Goal: Task Accomplishment & Management: Manage account settings

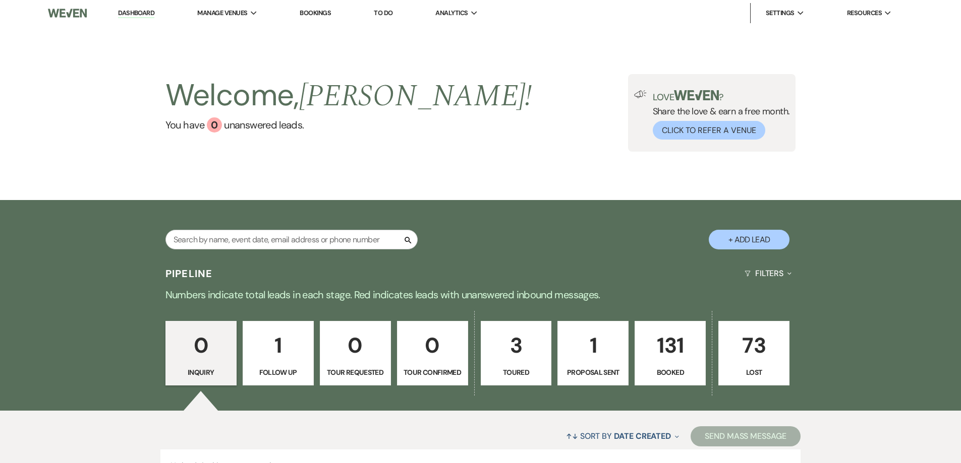
click at [665, 349] on p "131" at bounding box center [670, 346] width 58 height 34
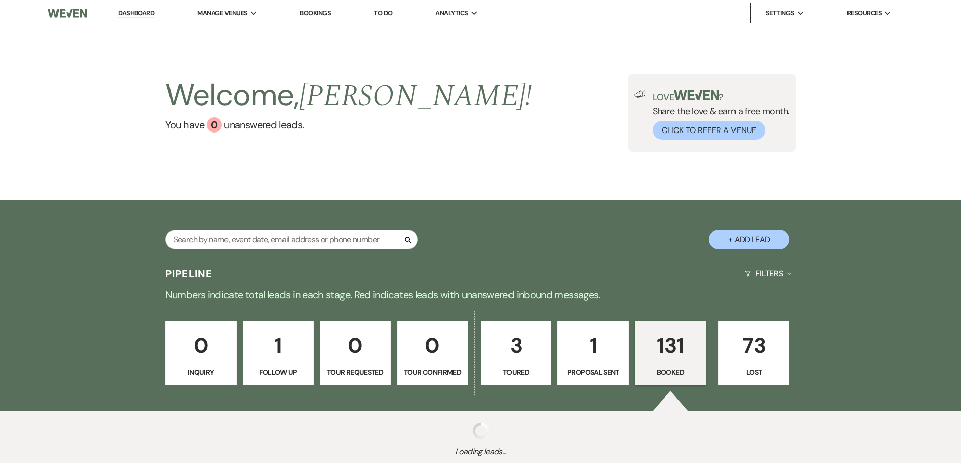
scroll to position [7, 0]
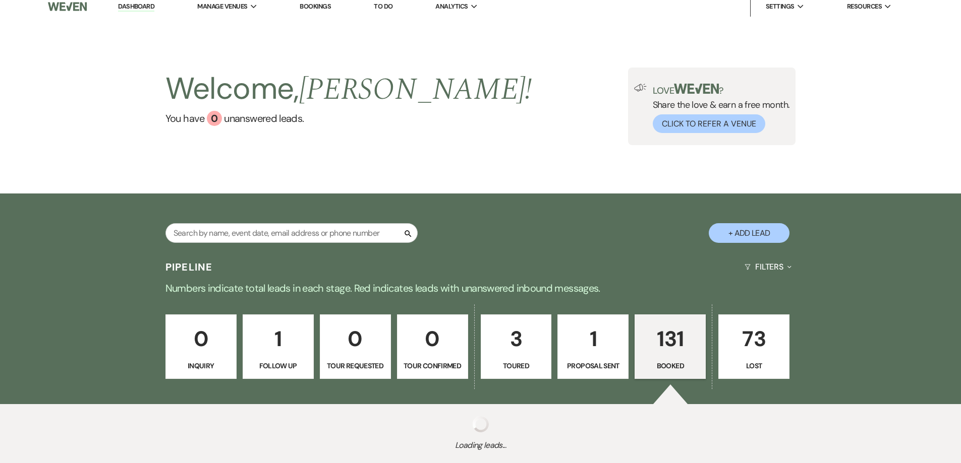
click at [278, 223] on div "Search" at bounding box center [291, 237] width 252 height 28
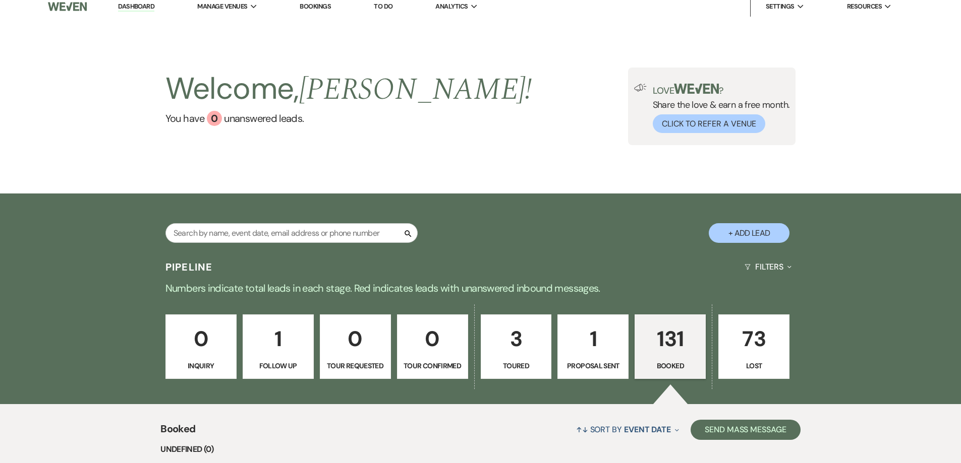
scroll to position [425, 0]
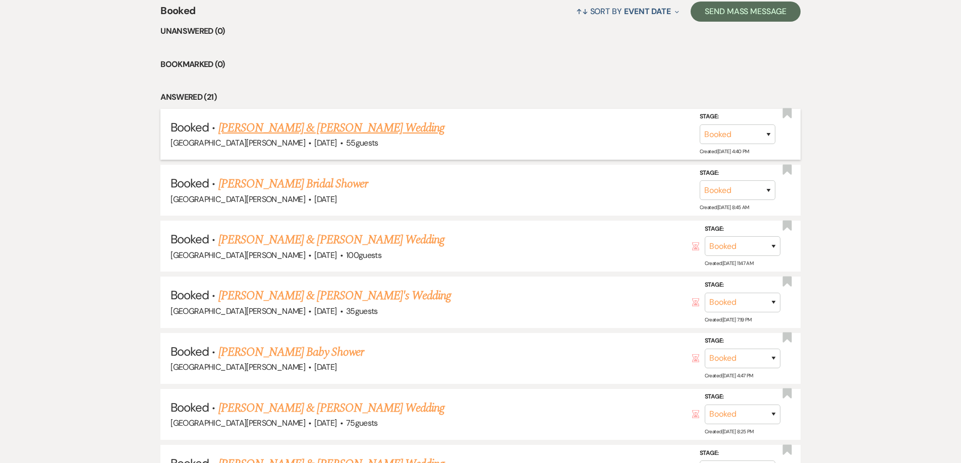
click at [327, 125] on link "[PERSON_NAME] & [PERSON_NAME] Wedding" at bounding box center [331, 128] width 226 height 18
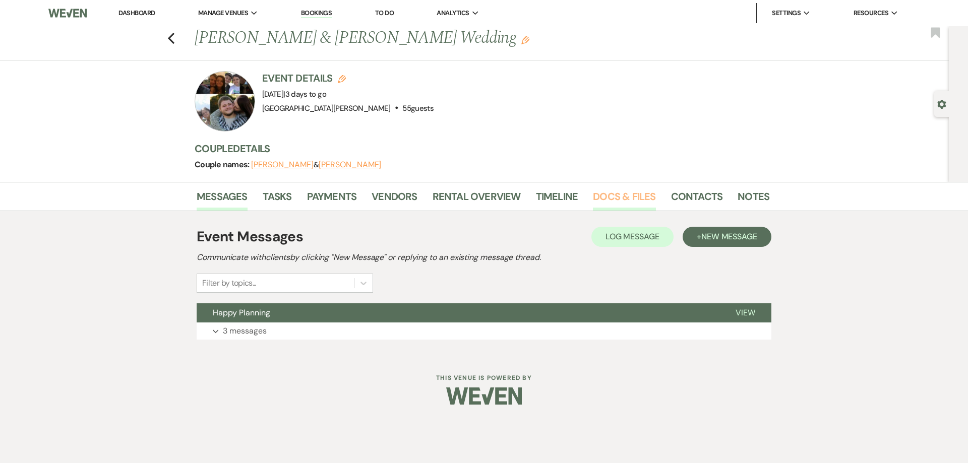
click at [601, 196] on link "Docs & Files" at bounding box center [624, 200] width 63 height 22
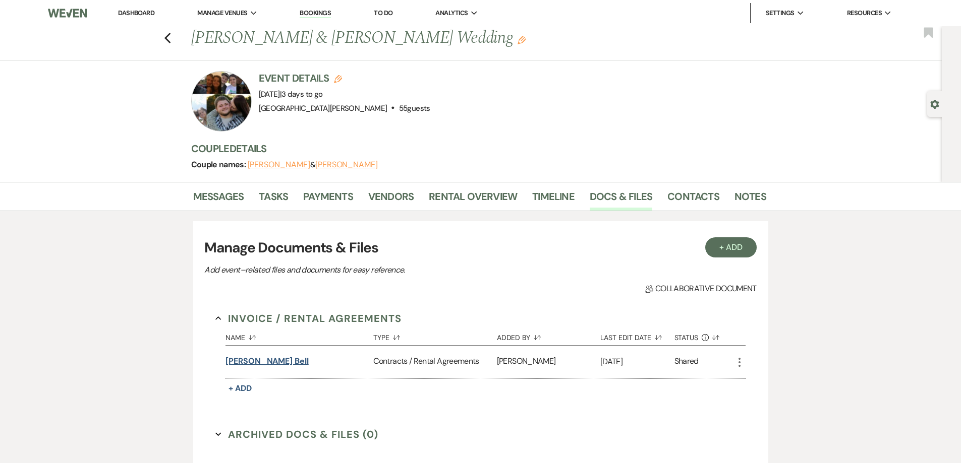
click at [246, 360] on button "[PERSON_NAME] Bell" at bounding box center [266, 362] width 83 height 12
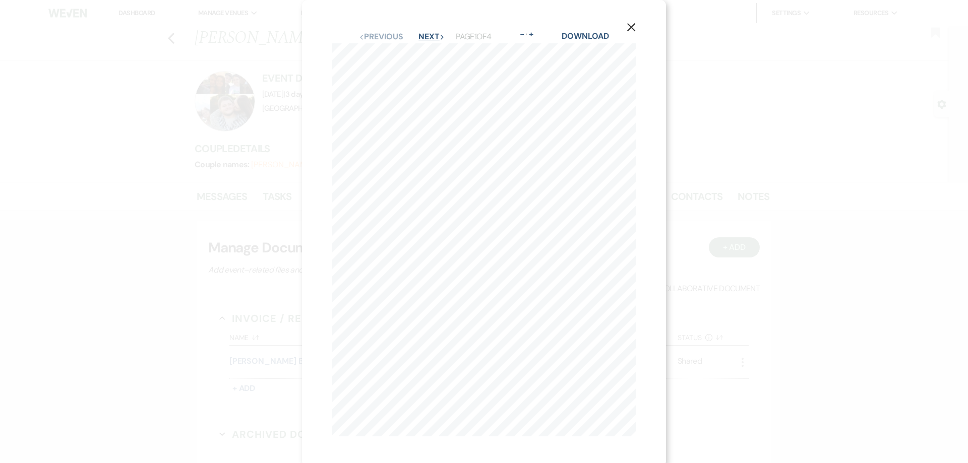
click at [425, 36] on button "Next Next" at bounding box center [432, 37] width 26 height 8
click at [425, 36] on button "Next Next" at bounding box center [431, 37] width 26 height 8
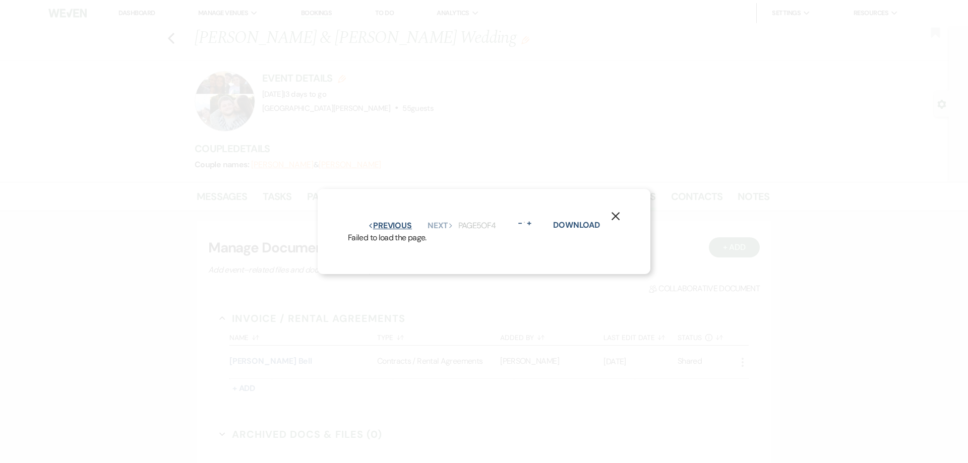
click at [399, 222] on button "Previous Previous" at bounding box center [390, 226] width 44 height 8
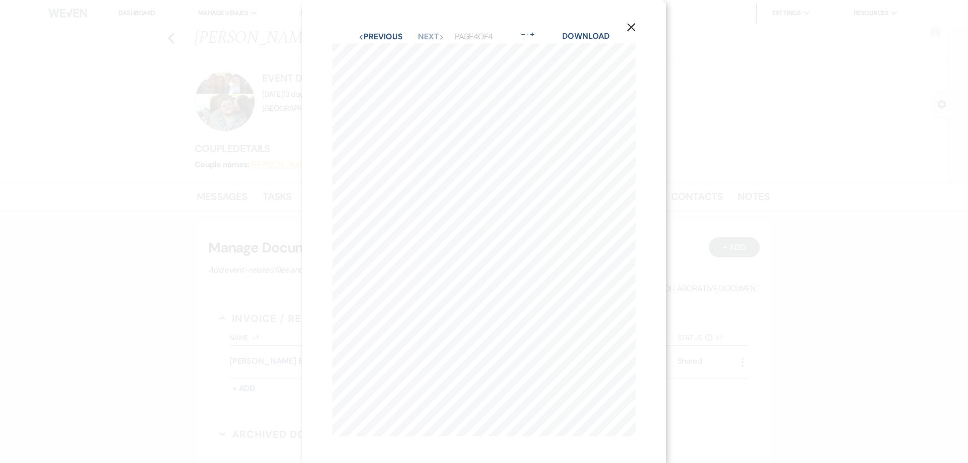
click at [631, 27] on use "button" at bounding box center [631, 27] width 8 height 8
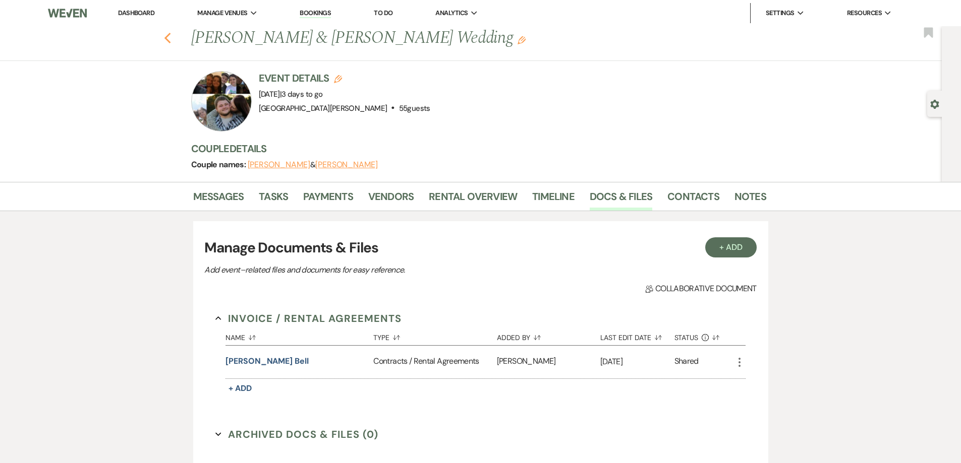
click at [170, 34] on use "button" at bounding box center [167, 38] width 7 height 11
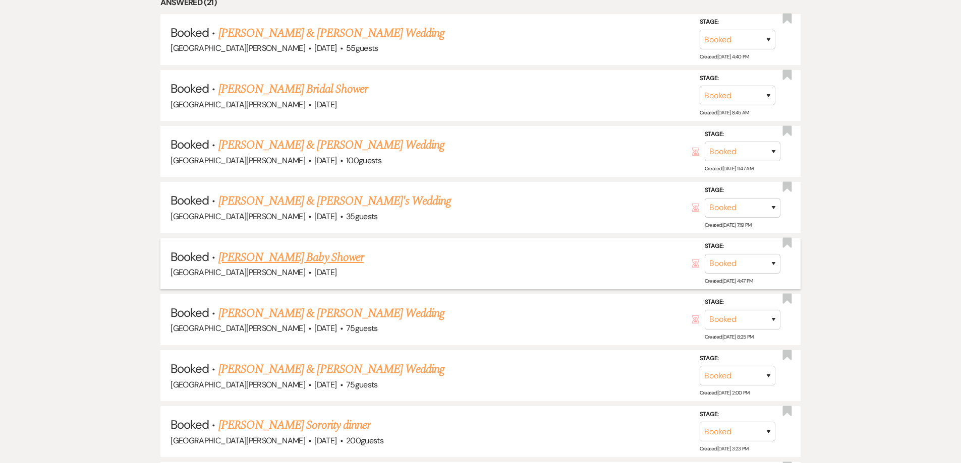
scroll to position [526, 0]
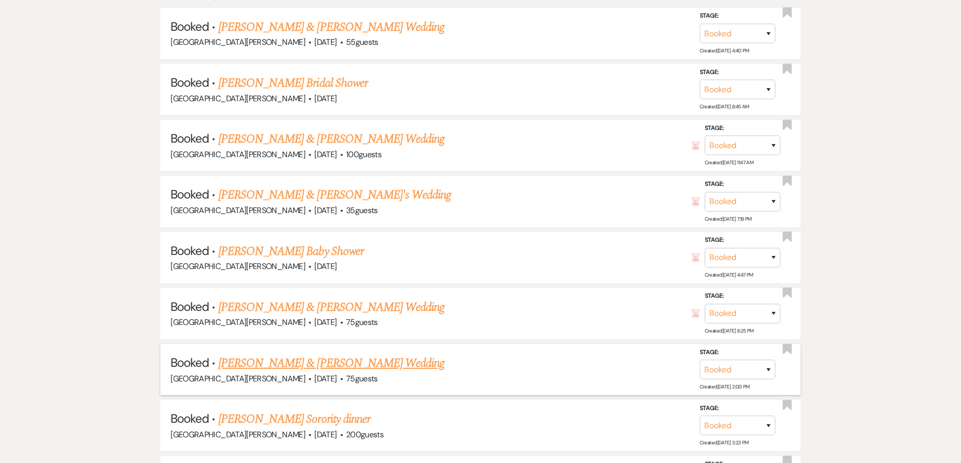
click at [415, 360] on link "[PERSON_NAME] & [PERSON_NAME] Wedding" at bounding box center [331, 363] width 226 height 18
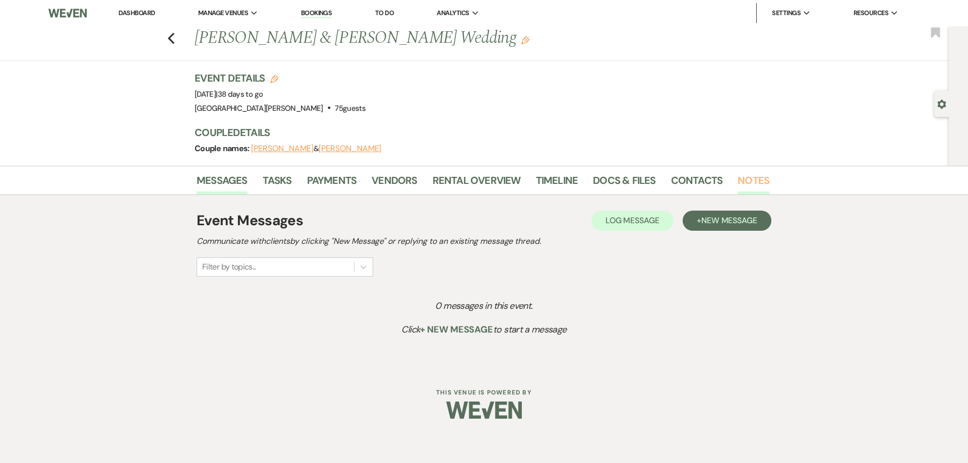
click at [759, 180] on link "Notes" at bounding box center [754, 183] width 32 height 22
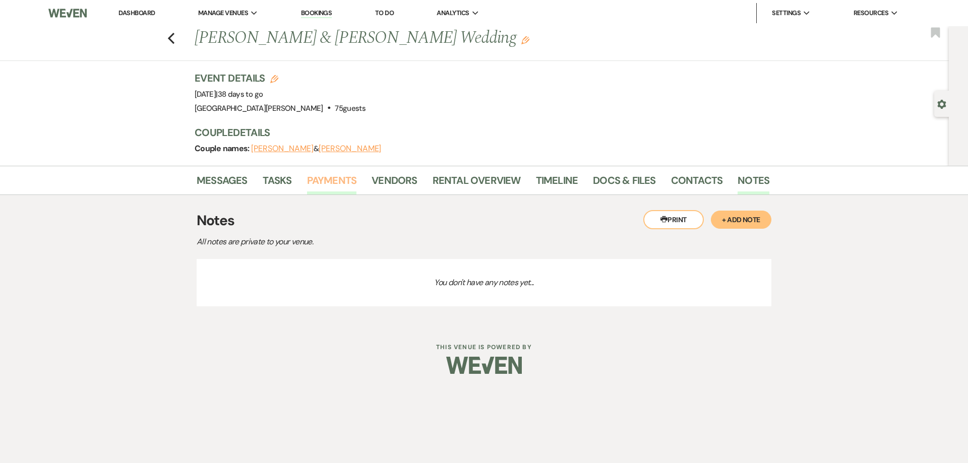
click at [333, 178] on link "Payments" at bounding box center [332, 183] width 50 height 22
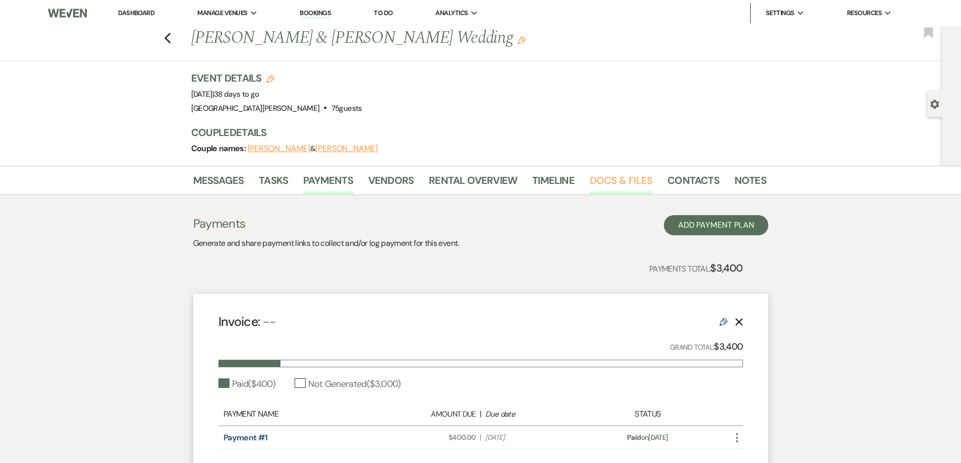
click at [615, 180] on link "Docs & Files" at bounding box center [620, 183] width 63 height 22
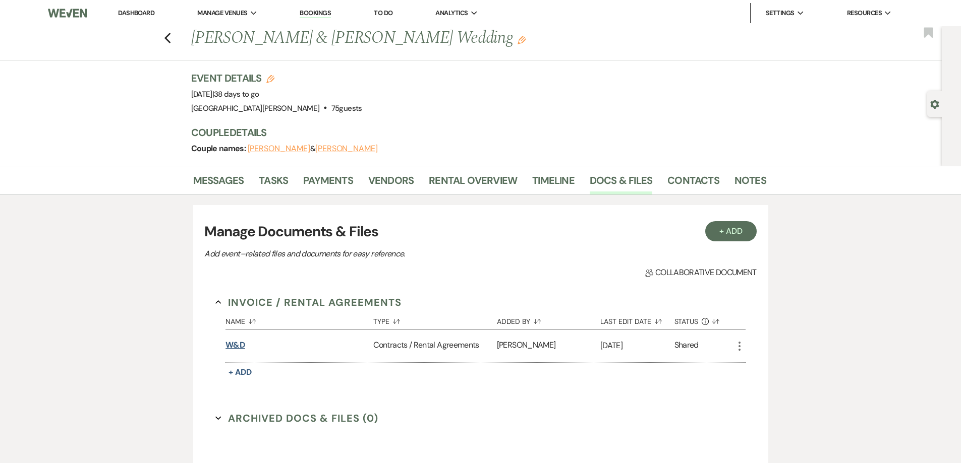
click at [236, 343] on button "W&D" at bounding box center [235, 345] width 20 height 12
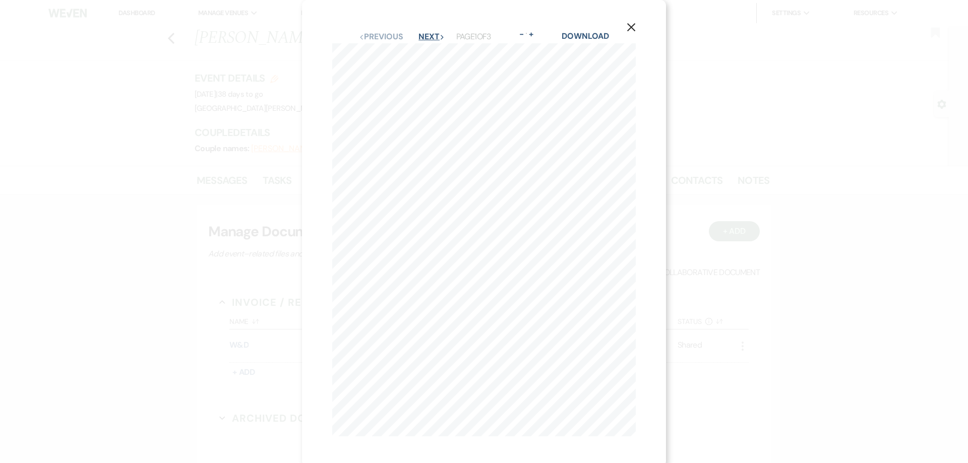
click at [425, 34] on button "Next Next" at bounding box center [432, 37] width 26 height 8
click at [631, 28] on use "button" at bounding box center [631, 27] width 8 height 8
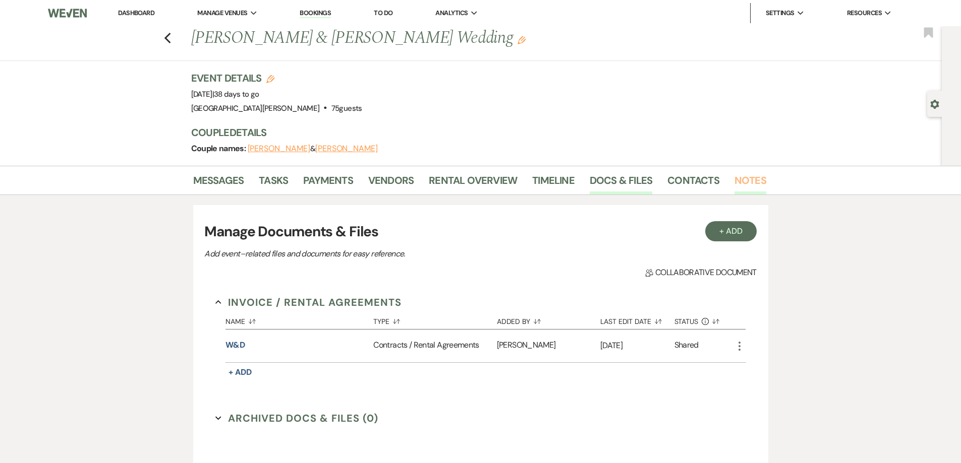
click at [748, 179] on link "Notes" at bounding box center [750, 183] width 32 height 22
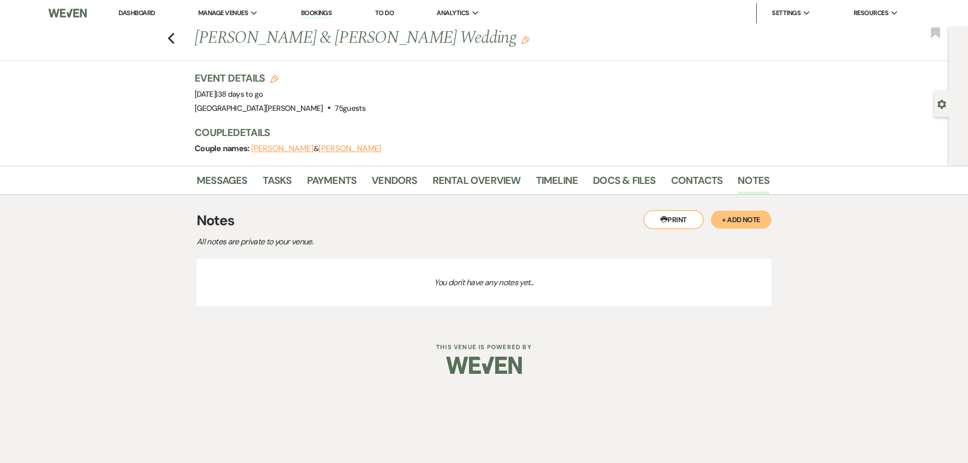
click at [748, 219] on button "+ Add Note" at bounding box center [741, 220] width 61 height 18
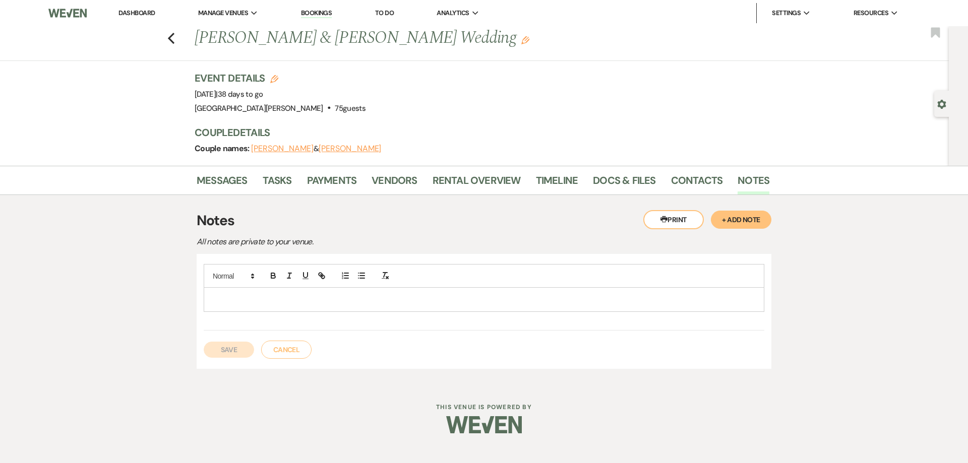
click at [210, 292] on div at bounding box center [484, 299] width 560 height 23
click at [442, 300] on p "[PERSON_NAME] has flowers for sweetheart table, use white chairs. She has lots …" at bounding box center [484, 299] width 545 height 11
click at [467, 301] on p "[PERSON_NAME] has flowers for sweetheart table, use white chairs. She has lots …" at bounding box center [484, 299] width 545 height 11
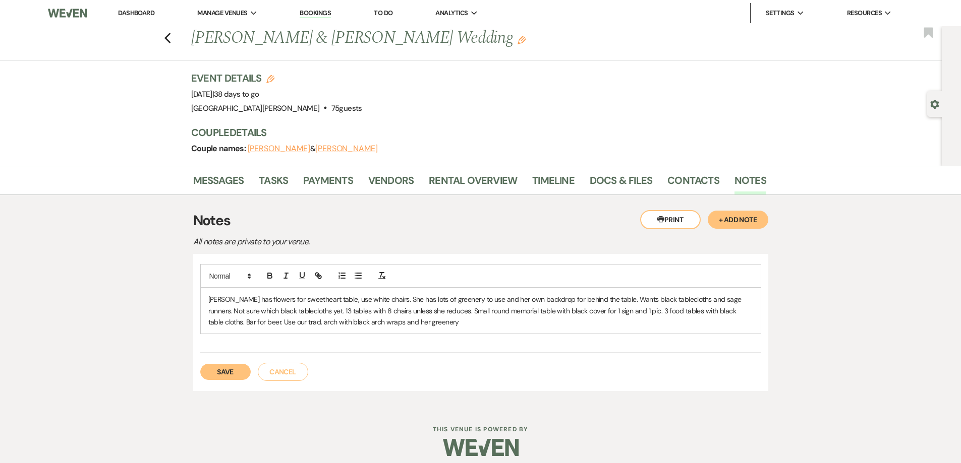
click at [303, 323] on p "[PERSON_NAME] has flowers for sweetheart table, use white chairs. She has lots …" at bounding box center [480, 311] width 545 height 34
click at [421, 325] on p "[PERSON_NAME] has flowers for sweetheart table, use white chairs. She has lots …" at bounding box center [480, 311] width 545 height 34
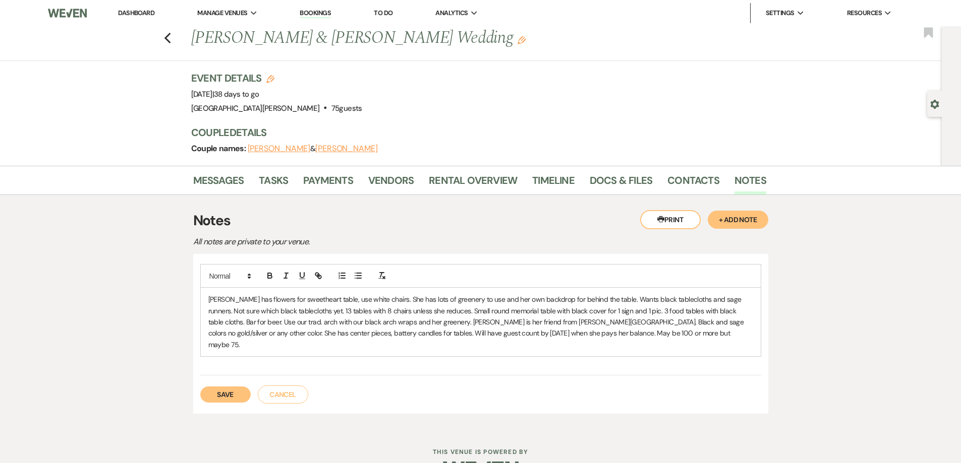
click at [220, 387] on button "Save" at bounding box center [225, 395] width 50 height 16
